Goal: Find specific page/section: Find specific page/section

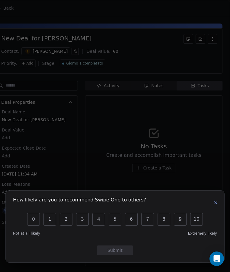
click at [214, 203] on icon "button" at bounding box center [215, 203] width 5 height 5
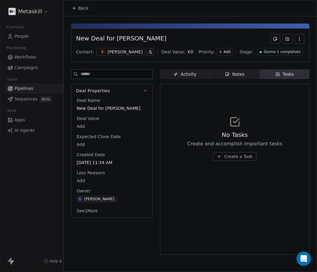
click at [40, 13] on div at bounding box center [158, 136] width 317 height 272
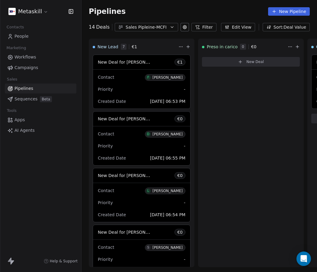
click at [43, 12] on html "Metaskill Contacts People Marketing Workflows Campaigns Sales Pipelines Sequenc…" at bounding box center [158, 136] width 317 height 272
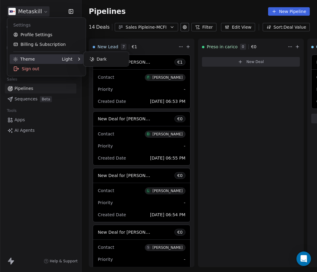
click at [68, 61] on div "Light" at bounding box center [67, 59] width 11 height 6
click at [105, 61] on div "Dark" at bounding box center [106, 59] width 40 height 10
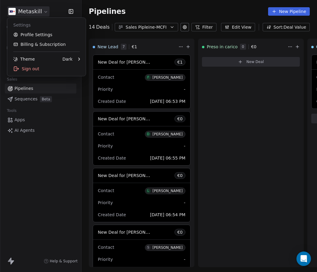
click at [58, 9] on html "Metaskill Contacts People Marketing Workflows Campaigns Sales Pipelines Sequenc…" at bounding box center [158, 136] width 317 height 272
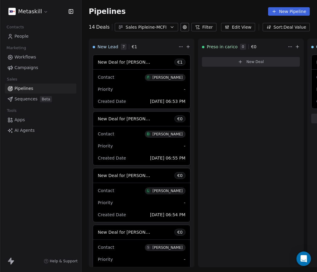
click at [57, 10] on div "Metaskill" at bounding box center [40, 11] width 67 height 8
click at [45, 10] on html "Metaskill Contacts People Marketing Workflows Campaigns Sales Pipelines Sequenc…" at bounding box center [158, 136] width 317 height 272
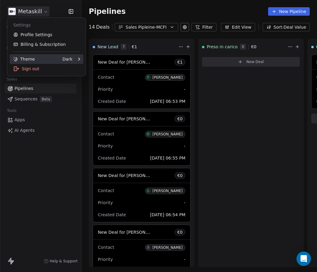
click at [75, 61] on div "Theme Dark" at bounding box center [47, 59] width 74 height 10
click at [97, 60] on div "Light" at bounding box center [106, 59] width 40 height 10
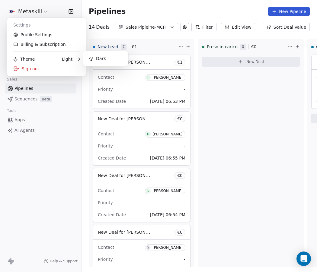
click at [230, 121] on html "Metaskill Contacts People Marketing Workflows Campaigns Sales Pipelines Sequenc…" at bounding box center [158, 136] width 317 height 272
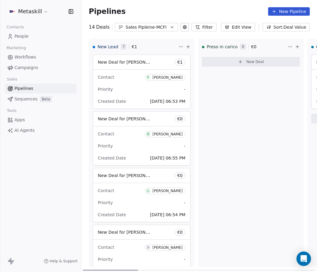
click at [218, 136] on div "Preso in [PERSON_NAME] 0 € 0 New Deal" at bounding box center [251, 153] width 106 height 229
